Goal: Task Accomplishment & Management: Manage account settings

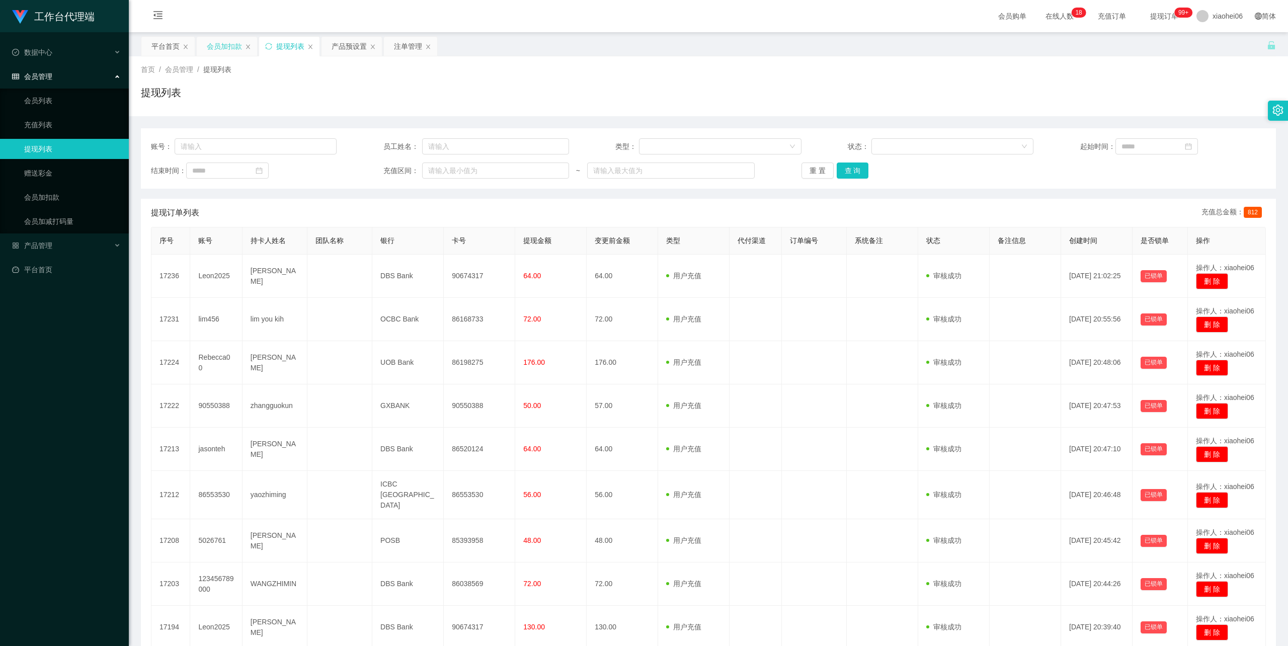
click at [234, 43] on div "会员加扣款" at bounding box center [224, 46] width 35 height 19
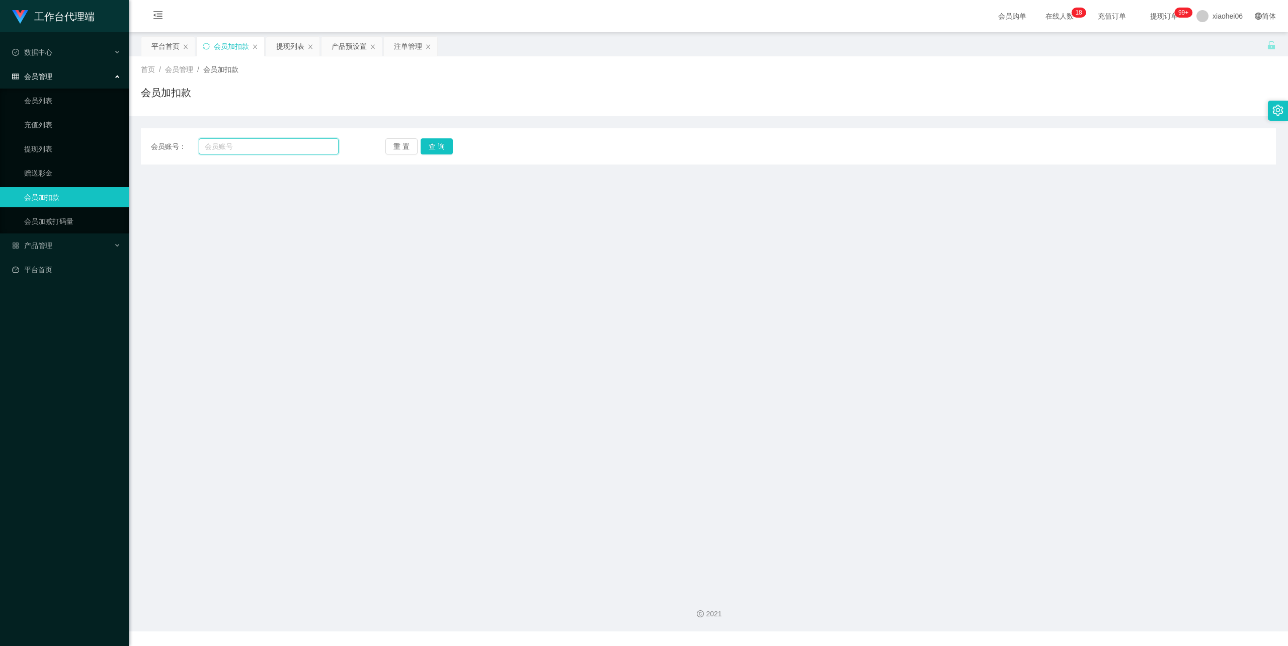
click at [276, 141] on input "text" at bounding box center [269, 146] width 140 height 16
paste input "Rebecca00"
type input "Rebecca00"
click at [450, 141] on button "查 询" at bounding box center [437, 146] width 32 height 16
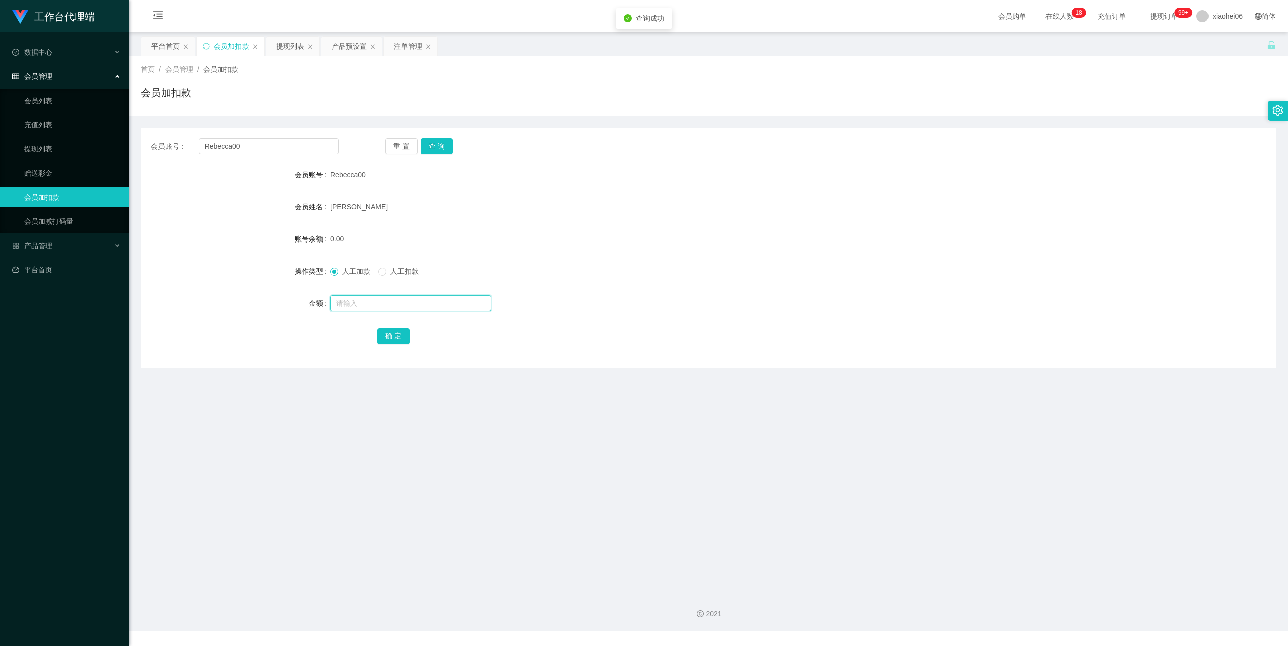
click at [364, 302] on input "text" at bounding box center [410, 303] width 161 height 16
type input "5000"
click at [397, 337] on button "确 定" at bounding box center [393, 336] width 32 height 16
